Goal: Information Seeking & Learning: Learn about a topic

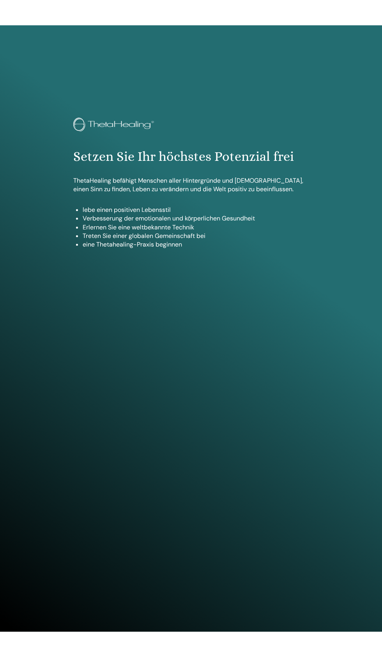
scroll to position [592, 0]
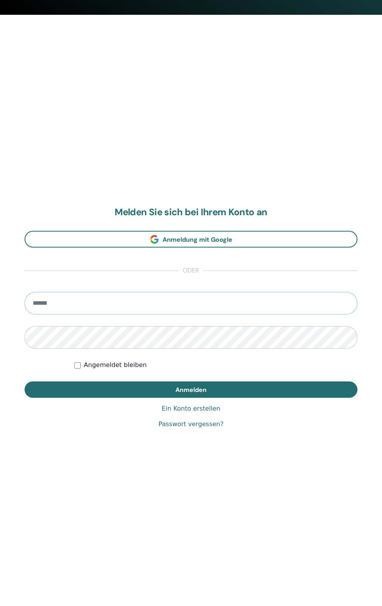
click at [117, 303] on input "email" at bounding box center [191, 303] width 333 height 23
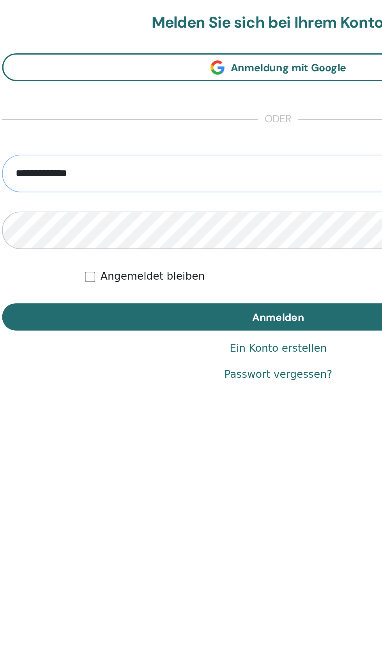
type input "**********"
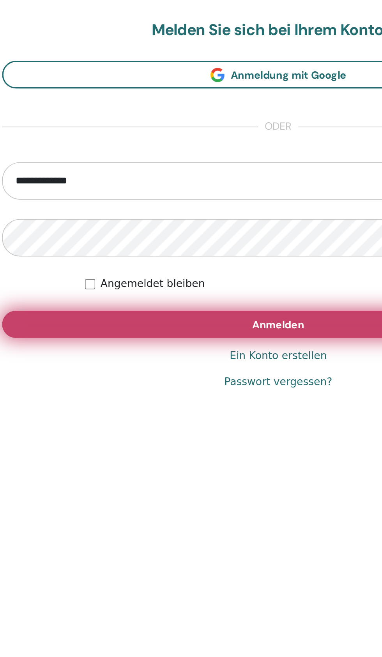
click at [194, 464] on span "Anmelden" at bounding box center [190, 466] width 31 height 8
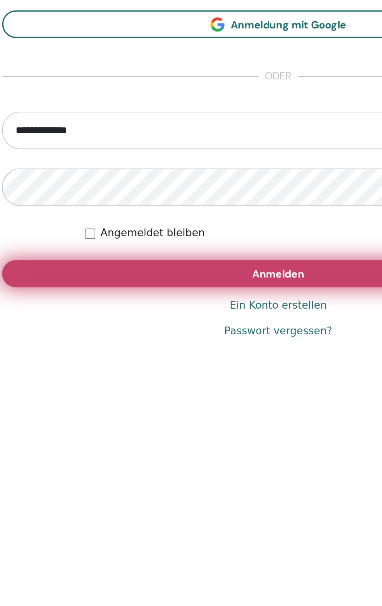
scroll to position [504, 0]
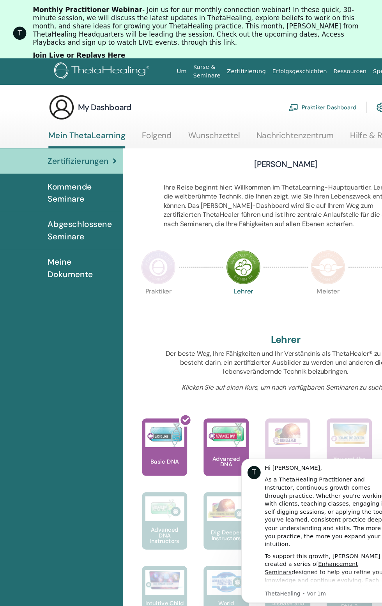
click at [76, 49] on link "Join Live or Replays Here" at bounding box center [75, 53] width 88 height 9
